Goal: Task Accomplishment & Management: Use online tool/utility

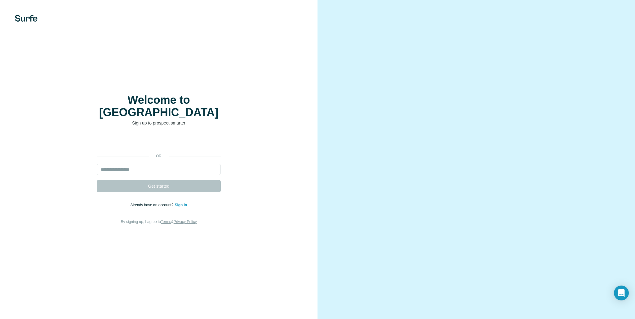
click at [24, 11] on div "Welcome to Surfe Sign up to prospect smarter or Get started Already have an acc…" at bounding box center [158, 159] width 317 height 319
click at [25, 19] on img at bounding box center [26, 18] width 23 height 7
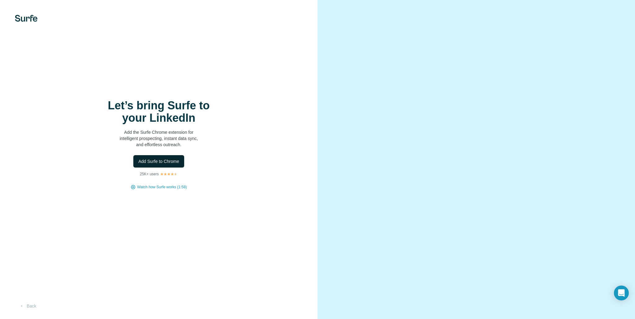
click at [162, 163] on span "Add Surfe to Chrome" at bounding box center [158, 161] width 41 height 6
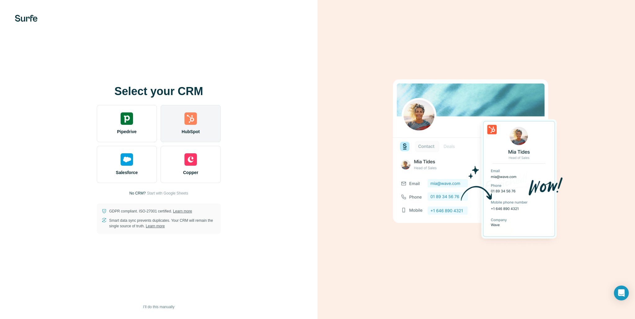
click at [192, 125] on img at bounding box center [190, 118] width 12 height 12
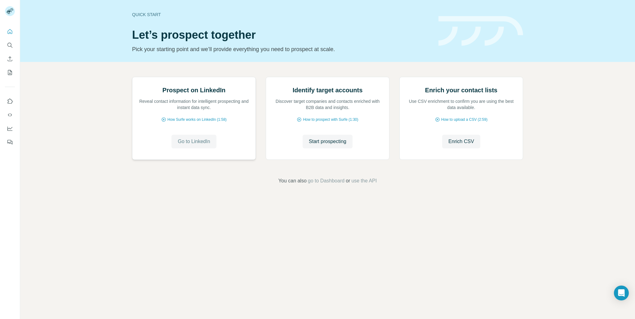
click at [204, 145] on span "Go to LinkedIn" at bounding box center [194, 141] width 32 height 7
